Goal: Task Accomplishment & Management: Manage account settings

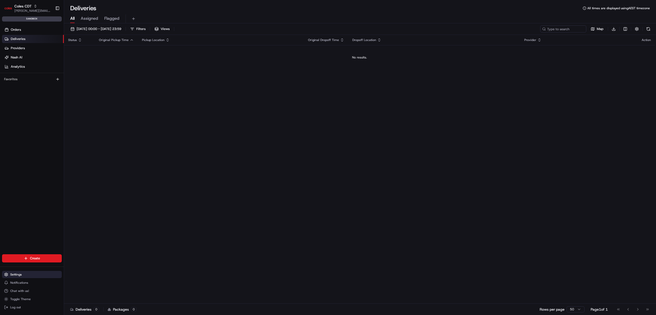
click at [19, 274] on span "Settings" at bounding box center [16, 274] width 12 height 4
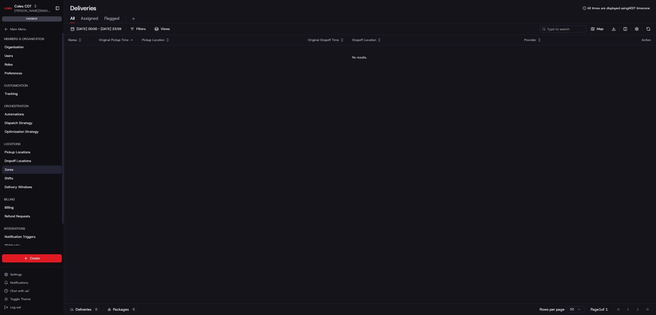
drag, startPoint x: 21, startPoint y: 176, endPoint x: 35, endPoint y: 171, distance: 14.3
click at [21, 176] on link "Shifts" at bounding box center [32, 178] width 60 height 8
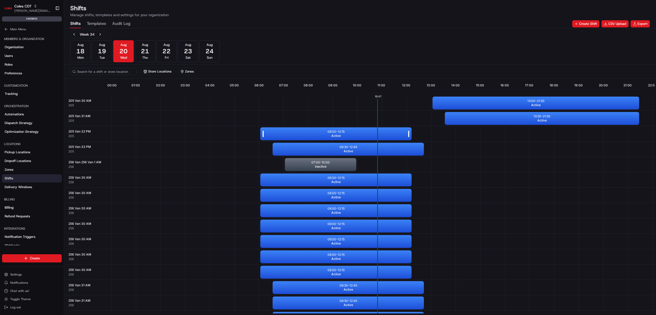
click at [337, 131] on p "06:00 - 12:15" at bounding box center [335, 132] width 17 height 4
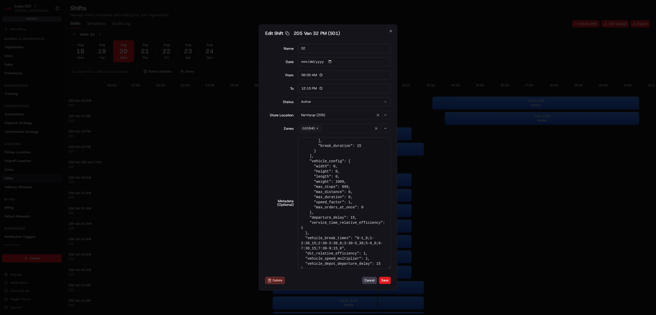
scroll to position [129, 0]
drag, startPoint x: 389, startPoint y: 214, endPoint x: 411, endPoint y: 313, distance: 101.8
click at [414, 314] on html "Coles CDT [PERSON_NAME][EMAIL_ADDRESS][DOMAIN_NAME] Toggle Sidebar sandbox Orde…" at bounding box center [328, 157] width 656 height 315
click at [335, 218] on textarea "{ "tags": "PM", "pick_shift_name": "S01", "vehicle_max_orders": 999, "vehicle_p…" at bounding box center [344, 202] width 93 height 131
drag, startPoint x: 340, startPoint y: 218, endPoint x: 311, endPoint y: 217, distance: 28.7
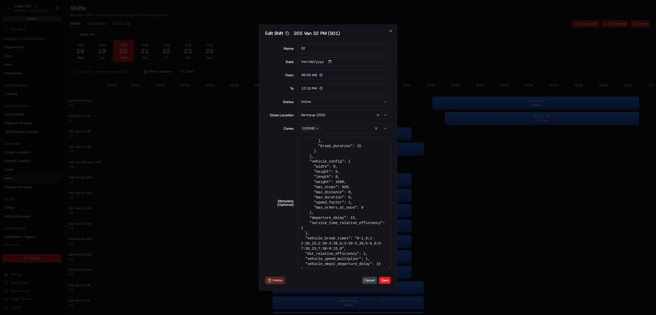
click at [311, 217] on textarea "{ "tags": "PM", "pick_shift_name": "S01", "vehicle_max_orders": 999, "vehicle_p…" at bounding box center [344, 202] width 93 height 131
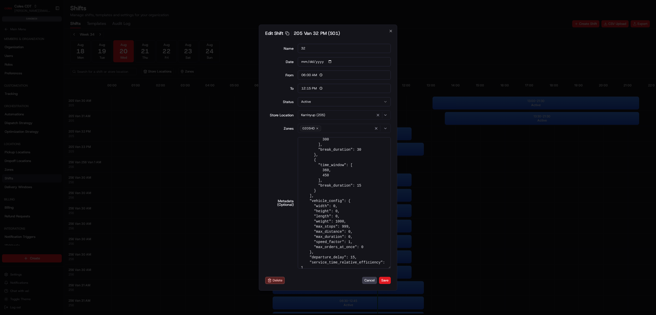
scroll to position [129, 0]
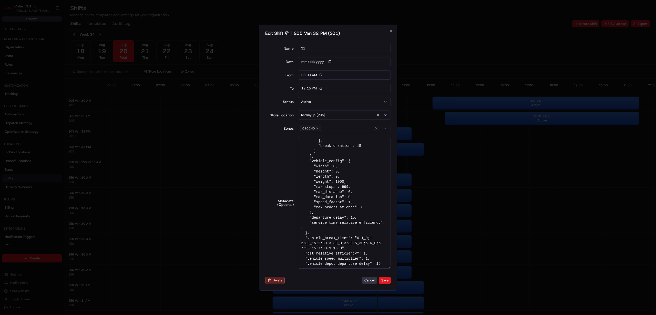
click at [368, 280] on button "Cancel" at bounding box center [369, 280] width 15 height 7
type input "14:00"
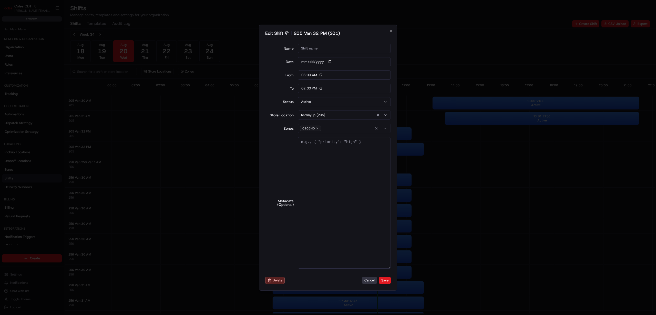
scroll to position [0, 0]
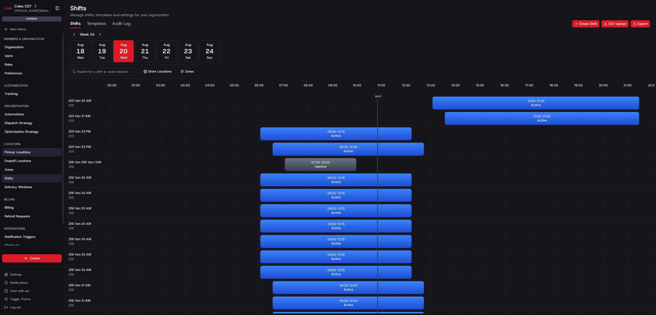
click at [16, 151] on span "Pickup Locations" at bounding box center [18, 152] width 26 height 5
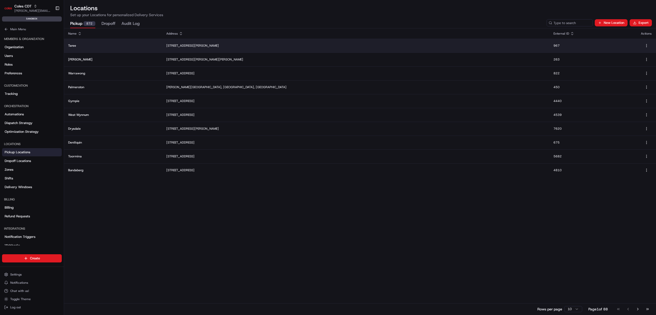
click at [236, 45] on p "[STREET_ADDRESS][PERSON_NAME]" at bounding box center [355, 46] width 379 height 4
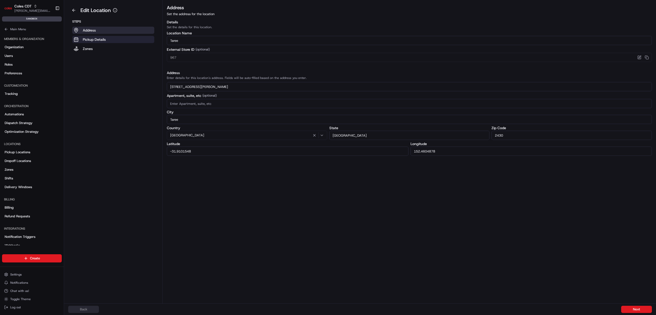
click at [99, 39] on p "Pickup Details" at bounding box center [94, 39] width 23 height 5
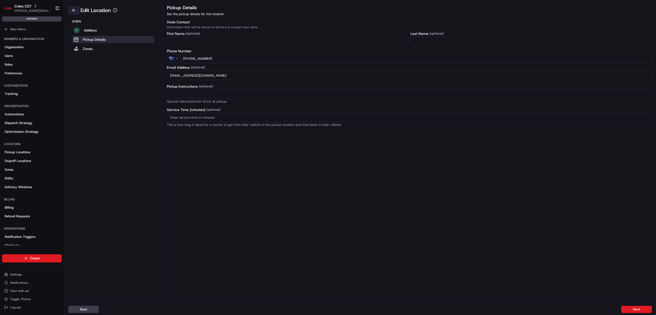
click at [73, 9] on button at bounding box center [73, 10] width 11 height 8
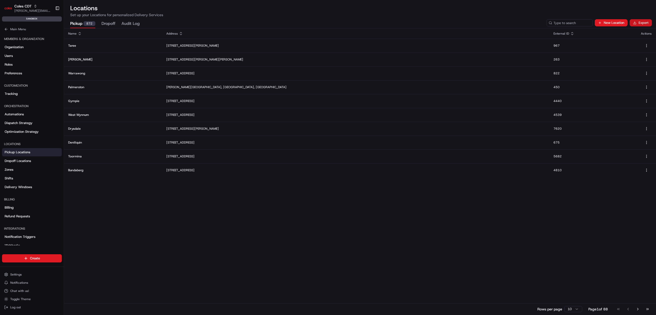
click at [639, 21] on button "Export" at bounding box center [640, 22] width 22 height 7
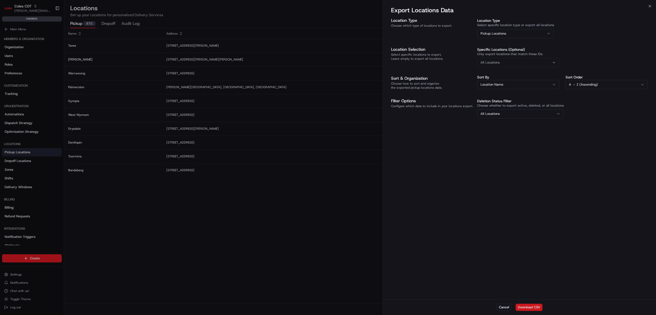
click at [531, 306] on button "Download CSV" at bounding box center [528, 306] width 27 height 7
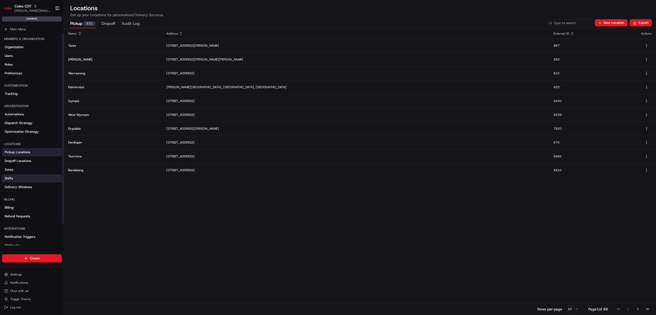
click at [17, 174] on link "Shifts" at bounding box center [32, 178] width 60 height 8
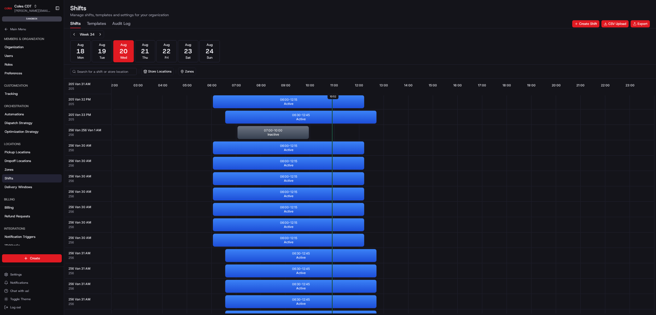
scroll to position [0, 50]
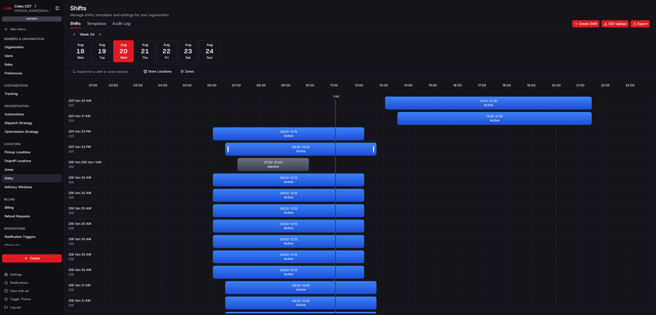
click at [302, 149] on p "06:30 - 12:45" at bounding box center [301, 147] width 18 height 4
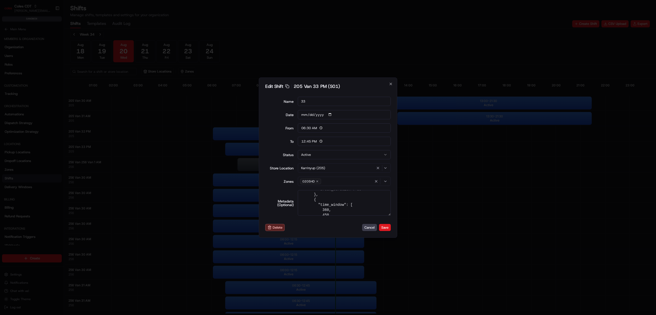
scroll to position [122, 0]
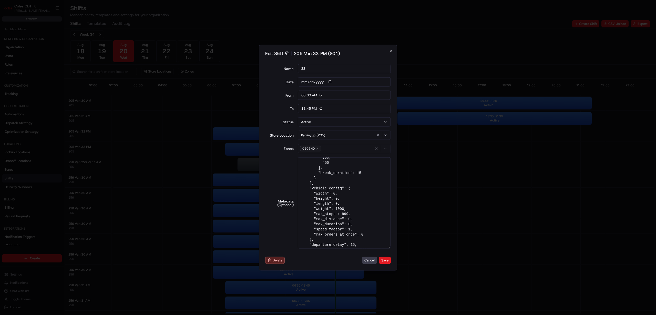
drag, startPoint x: 388, startPoint y: 214, endPoint x: 385, endPoint y: 302, distance: 88.4
click at [385, 307] on body "Coles CDT [PERSON_NAME][EMAIL_ADDRESS][DOMAIN_NAME] Toggle Sidebar sandbox Orde…" at bounding box center [328, 157] width 656 height 315
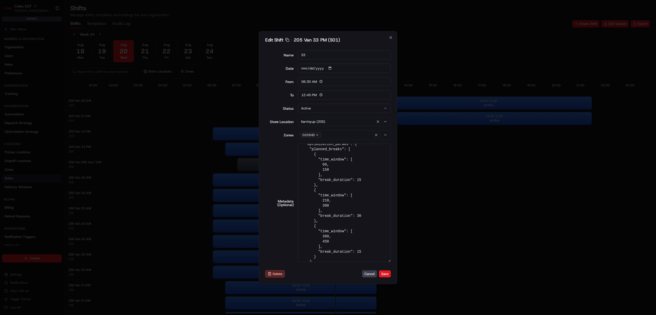
scroll to position [0, 0]
click at [314, 59] on input "33" at bounding box center [344, 54] width 93 height 9
drag, startPoint x: 311, startPoint y: 56, endPoint x: 293, endPoint y: 55, distance: 18.2
click at [293, 56] on div "Name 33" at bounding box center [327, 54] width 125 height 9
click at [310, 54] on input "33" at bounding box center [344, 54] width 93 height 9
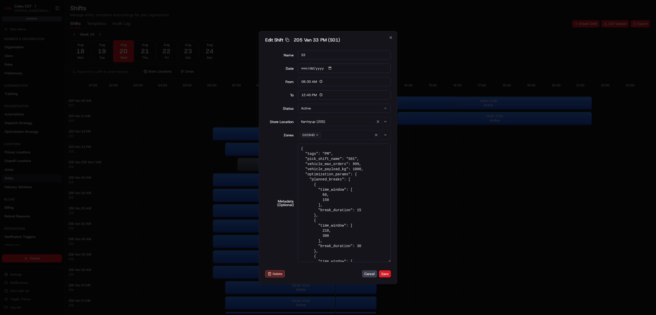
drag, startPoint x: 309, startPoint y: 55, endPoint x: 298, endPoint y: 52, distance: 11.8
click at [298, 52] on input "33" at bounding box center [344, 54] width 93 height 9
click at [305, 56] on input "33" at bounding box center [344, 54] width 93 height 9
drag, startPoint x: 309, startPoint y: 56, endPoint x: 299, endPoint y: 55, distance: 9.8
click at [299, 55] on input "33" at bounding box center [344, 54] width 93 height 9
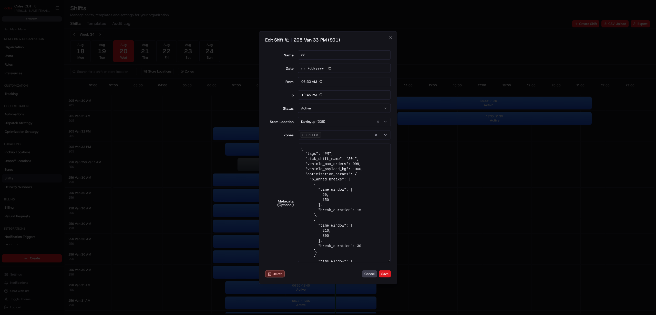
click at [343, 46] on div "Name 33 Date [DATE] From 06:30 To 12:45 Status Active Store Location [GEOGRAPHI…" at bounding box center [327, 156] width 125 height 220
click at [340, 55] on input "33" at bounding box center [344, 54] width 93 height 9
drag, startPoint x: 307, startPoint y: 57, endPoint x: 299, endPoint y: 56, distance: 7.5
click at [299, 56] on input "33" at bounding box center [344, 54] width 93 height 9
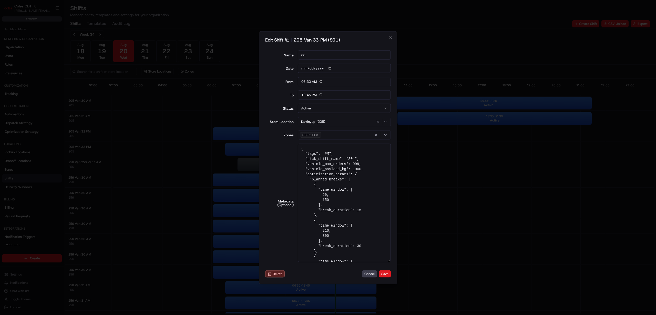
click at [352, 46] on div "Name 33 Date [DATE] From 06:30 To 12:45 Status Active Store Location [GEOGRAPHI…" at bounding box center [327, 156] width 125 height 220
click at [347, 55] on input "33" at bounding box center [344, 54] width 93 height 9
click at [391, 38] on icon "button" at bounding box center [390, 37] width 2 height 2
type input "06:00"
type input "14:00"
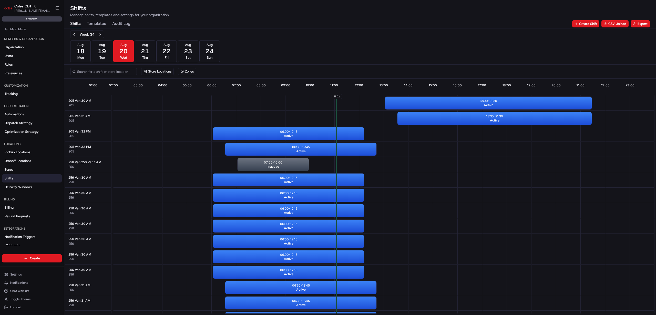
click at [84, 149] on div "205 Van 33 PM 205" at bounding box center [88, 148] width 46 height 15
click at [260, 147] on div "06:30 - 12:45 Active" at bounding box center [300, 149] width 151 height 13
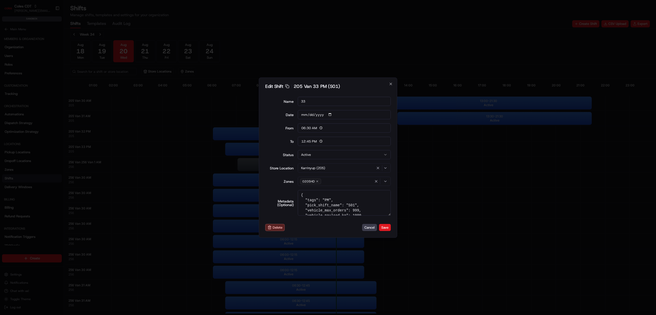
click at [313, 98] on input "33" at bounding box center [344, 101] width 93 height 9
click at [389, 82] on icon "button" at bounding box center [390, 84] width 4 height 4
type input "06:00"
type input "14:00"
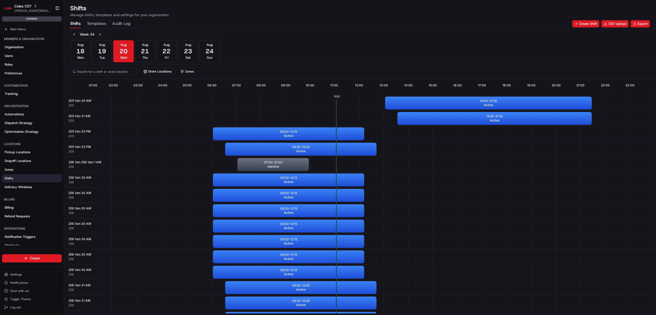
click at [97, 131] on div "205 Van 32 PM 205" at bounding box center [88, 133] width 46 height 15
